Goal: Information Seeking & Learning: Learn about a topic

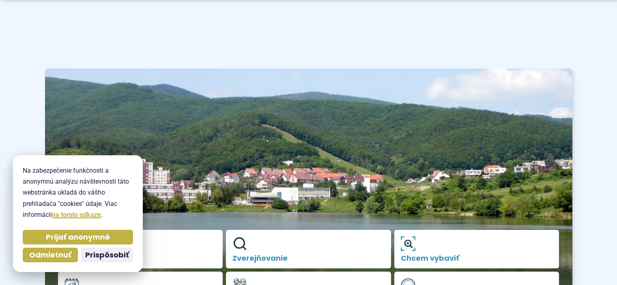
scroll to position [379, 0]
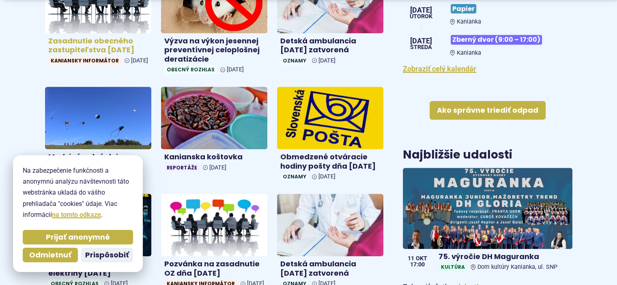
click at [117, 52] on h4 "Zasadnutie obecného zastupiteľstva [DATE]" at bounding box center [98, 46] width 100 height 18
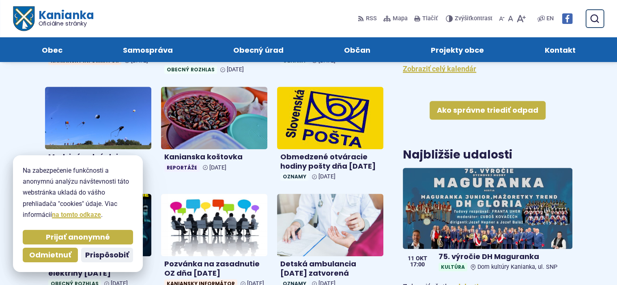
scroll to position [318, 0]
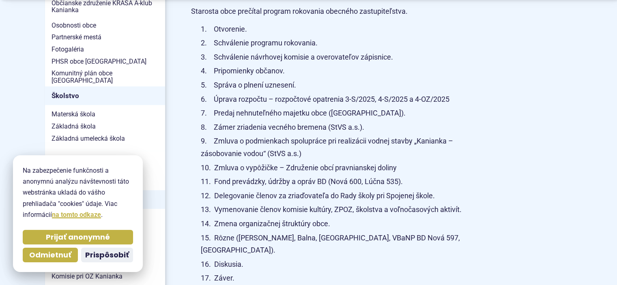
scroll to position [541, 0]
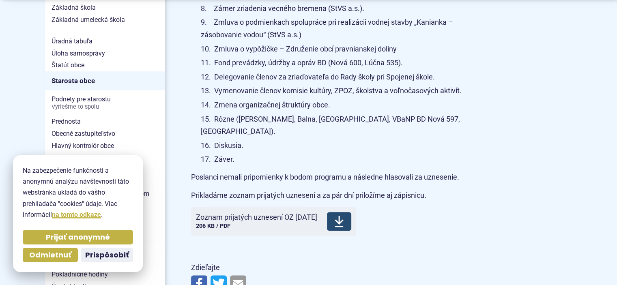
click at [279, 213] on span "Zoznam prijatých uznesení OZ 8.10.2025" at bounding box center [256, 217] width 121 height 8
click at [361, 140] on li "Diskusia." at bounding box center [340, 146] width 278 height 13
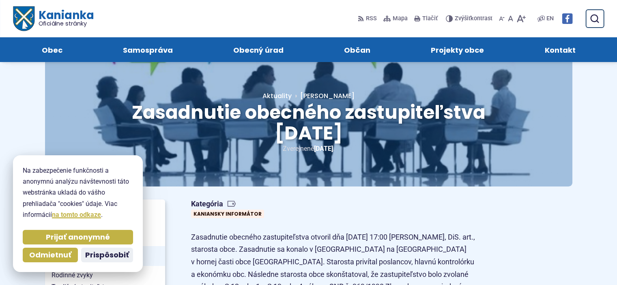
scroll to position [0, 0]
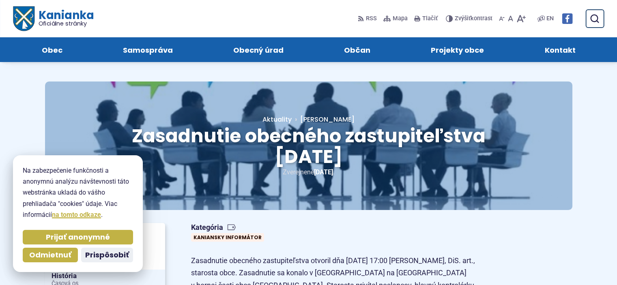
click at [57, 14] on span "Kanianka Oficiálne stránky" at bounding box center [63, 18] width 59 height 17
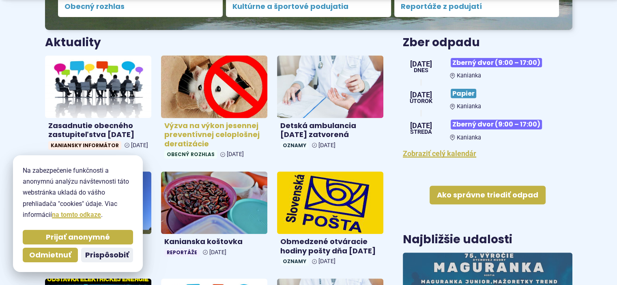
scroll to position [325, 0]
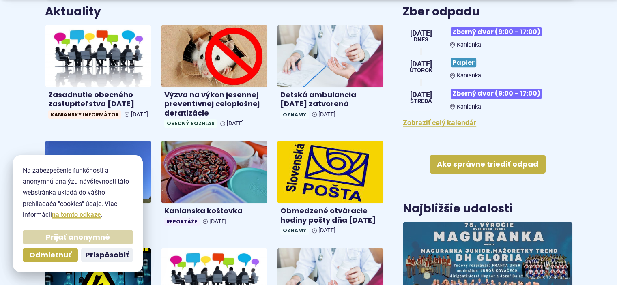
click at [102, 239] on span "Prijať anonymné" at bounding box center [78, 237] width 64 height 9
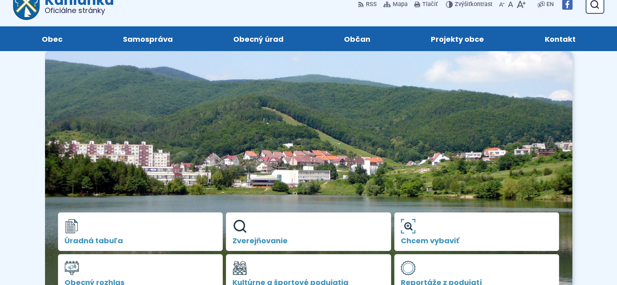
scroll to position [0, 0]
